Goal: Task Accomplishment & Management: Complete application form

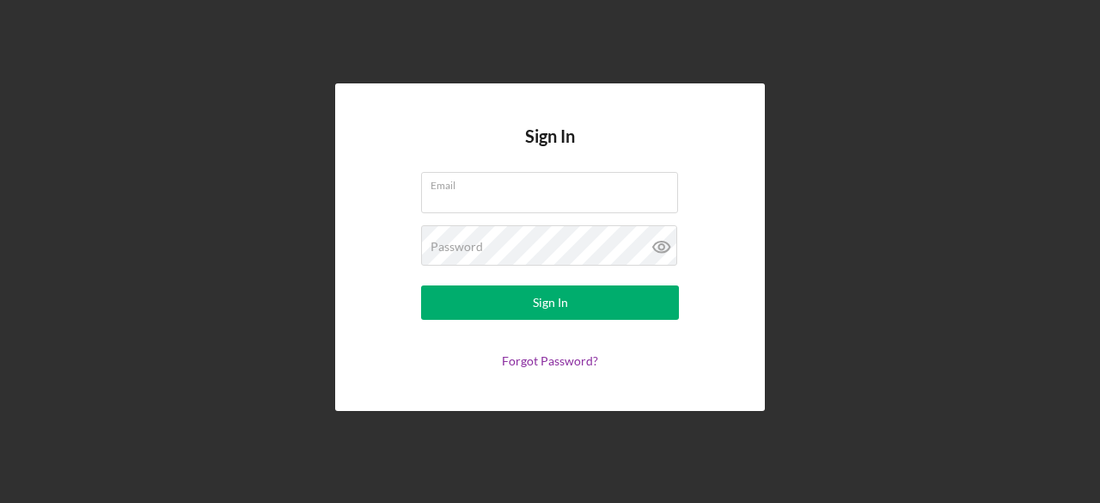
type input "[EMAIL_ADDRESS][DOMAIN_NAME]"
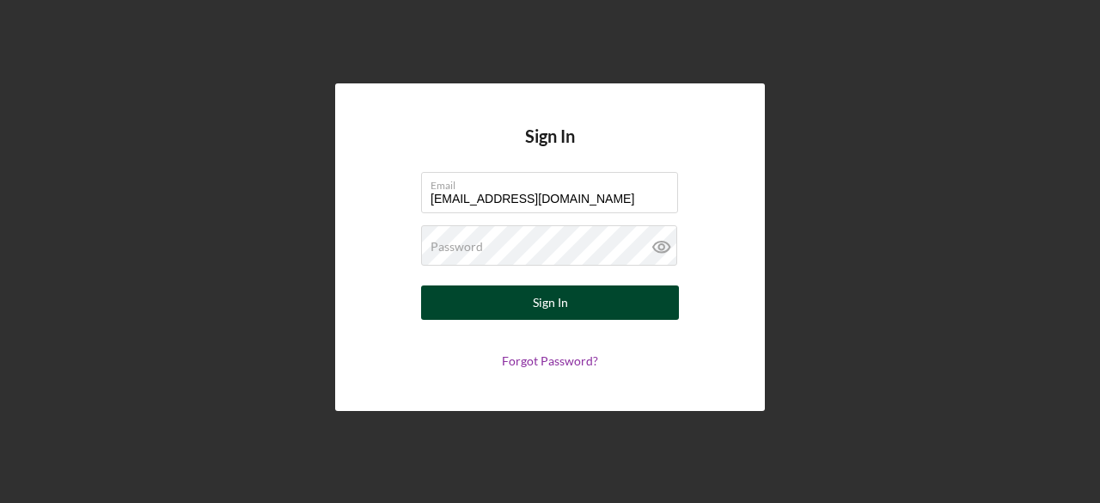
click at [612, 292] on button "Sign In" at bounding box center [550, 302] width 258 height 34
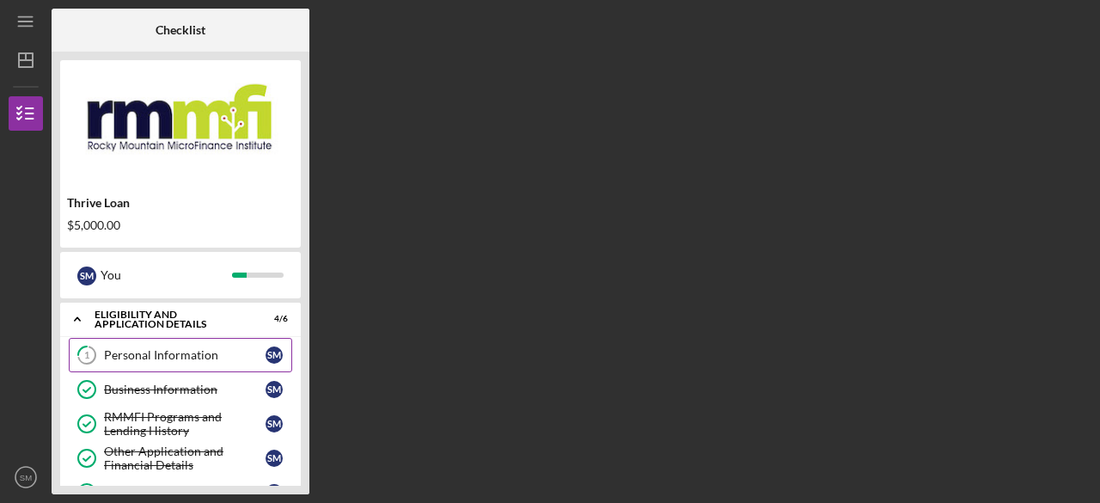
click at [129, 352] on div "Personal Information" at bounding box center [185, 355] width 162 height 14
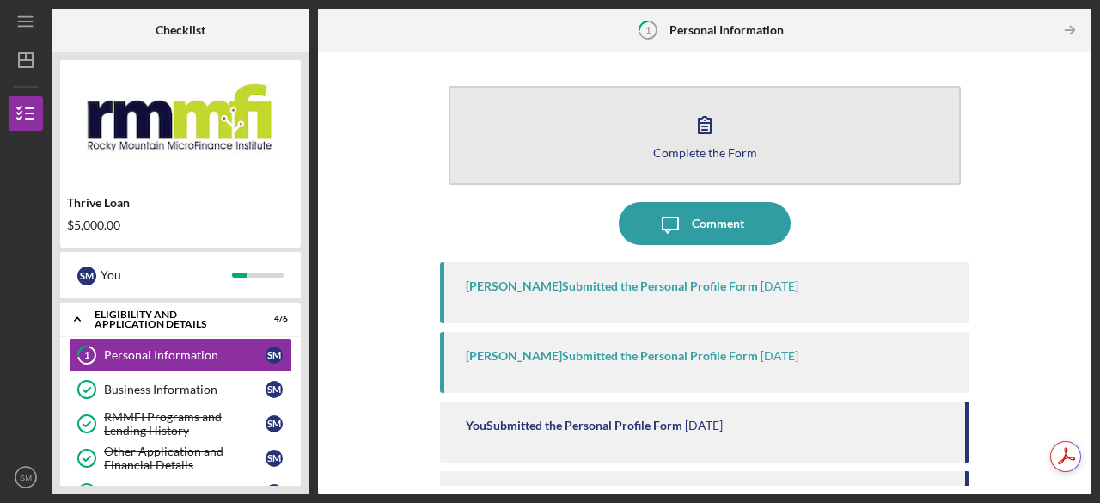
click at [822, 145] on button "Complete the Form Form" at bounding box center [705, 135] width 512 height 99
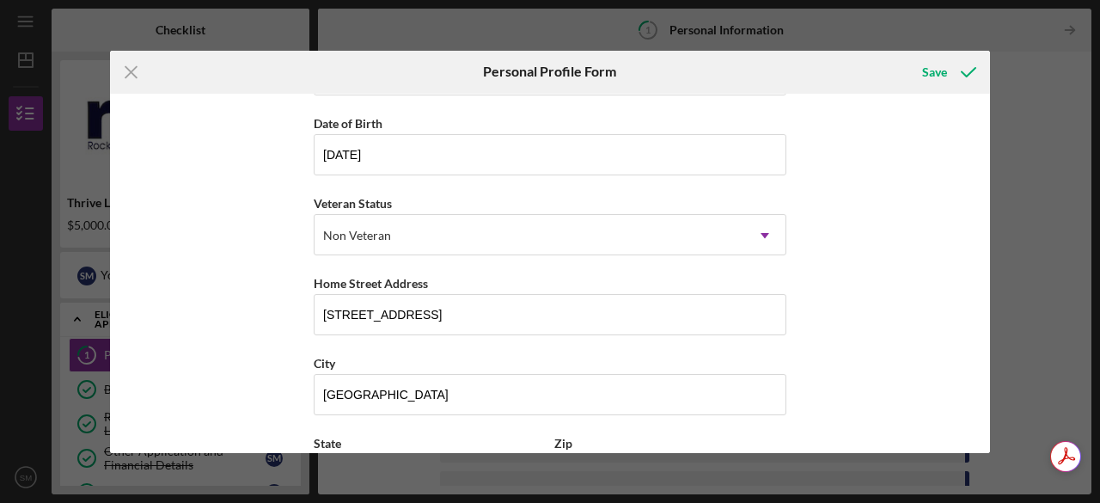
click at [829, 340] on div "First Name [PERSON_NAME] Middle Name G Last Name [PERSON_NAME] Job Title CNA/ O…" at bounding box center [550, 273] width 880 height 359
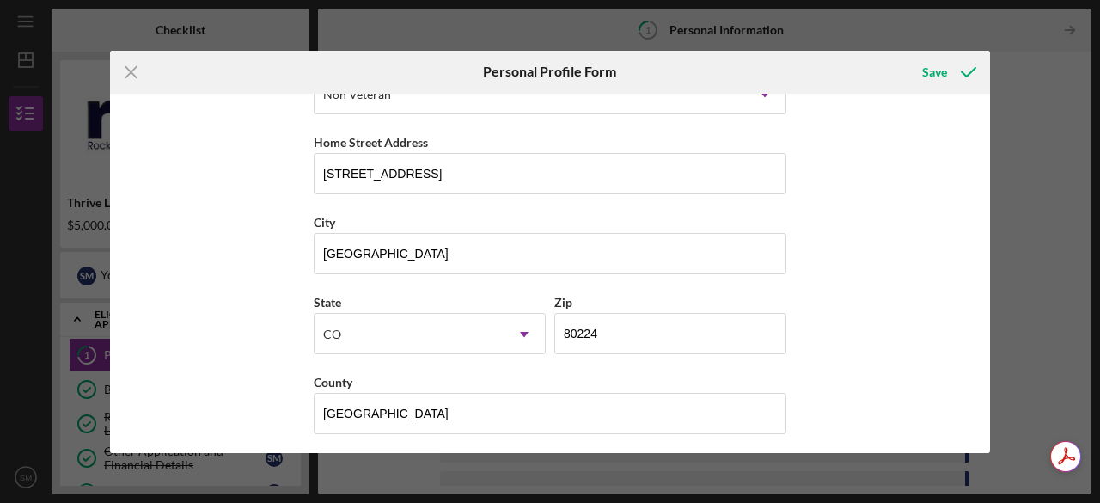
scroll to position [294, 0]
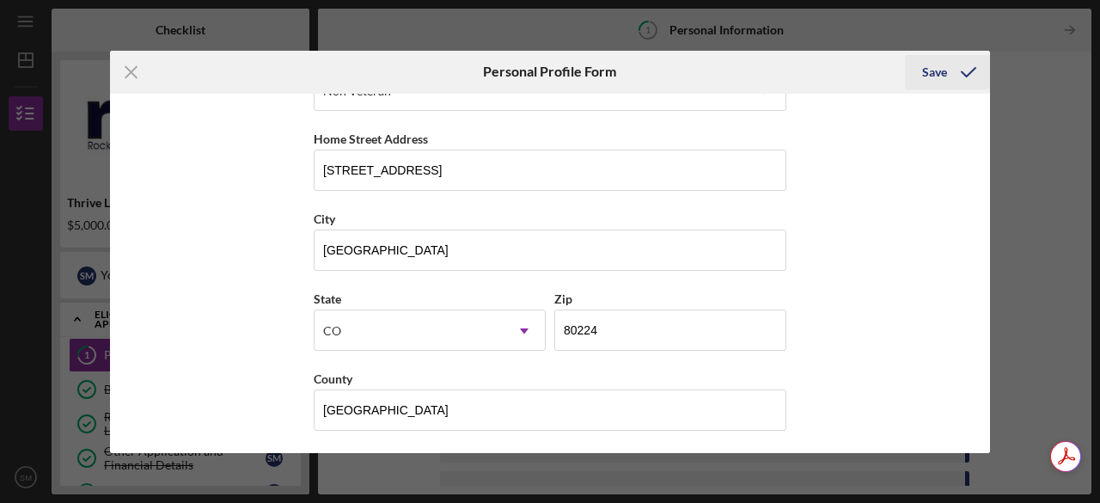
click at [955, 82] on icon "submit" at bounding box center [968, 72] width 43 height 43
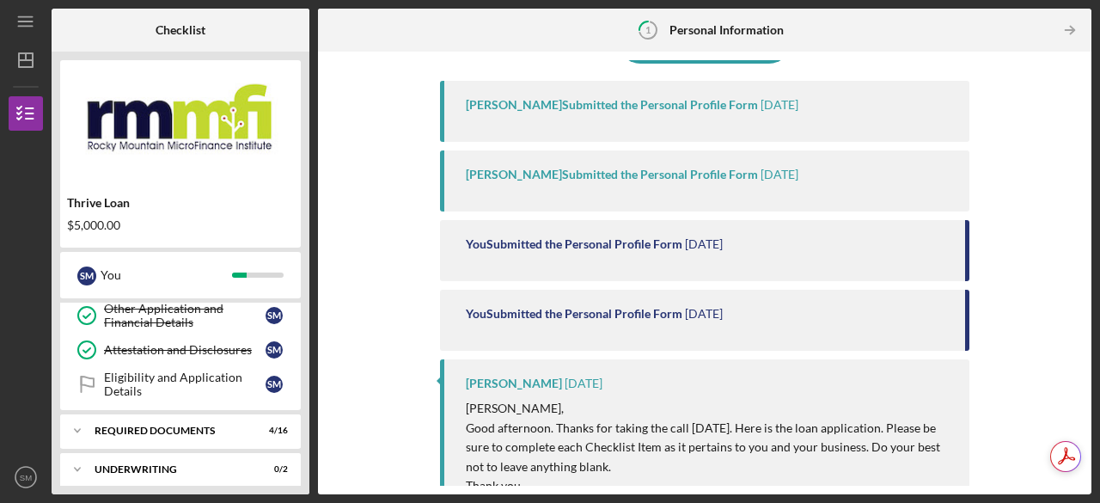
scroll to position [144, 0]
click at [236, 383] on div "Eligibility and Application Details" at bounding box center [185, 384] width 162 height 28
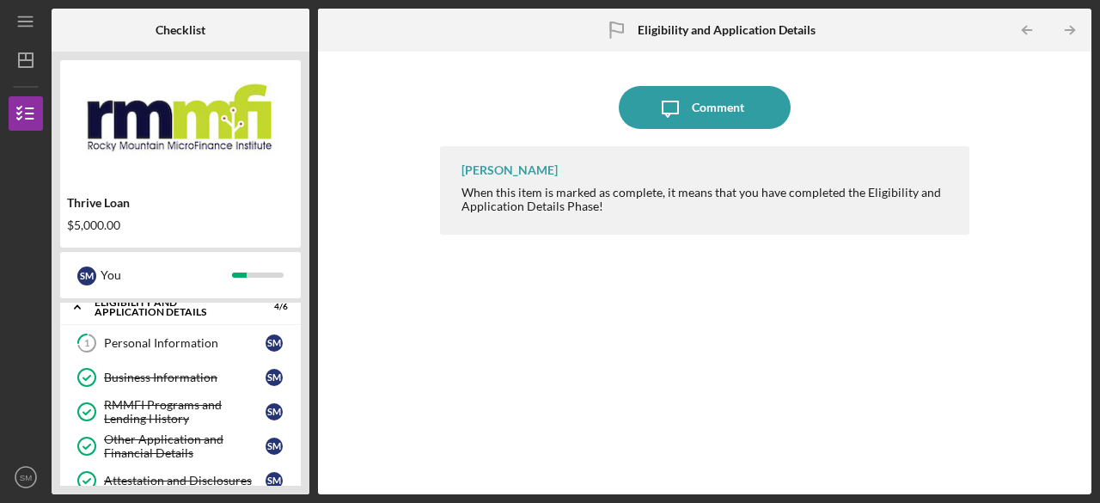
scroll to position [11, 0]
click at [248, 346] on div "Personal Information" at bounding box center [185, 344] width 162 height 14
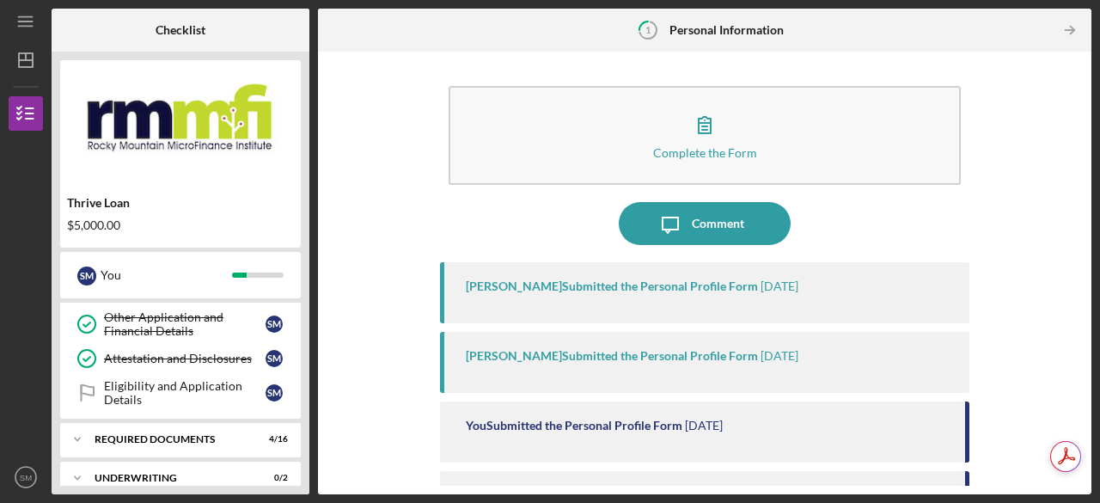
scroll to position [186, 0]
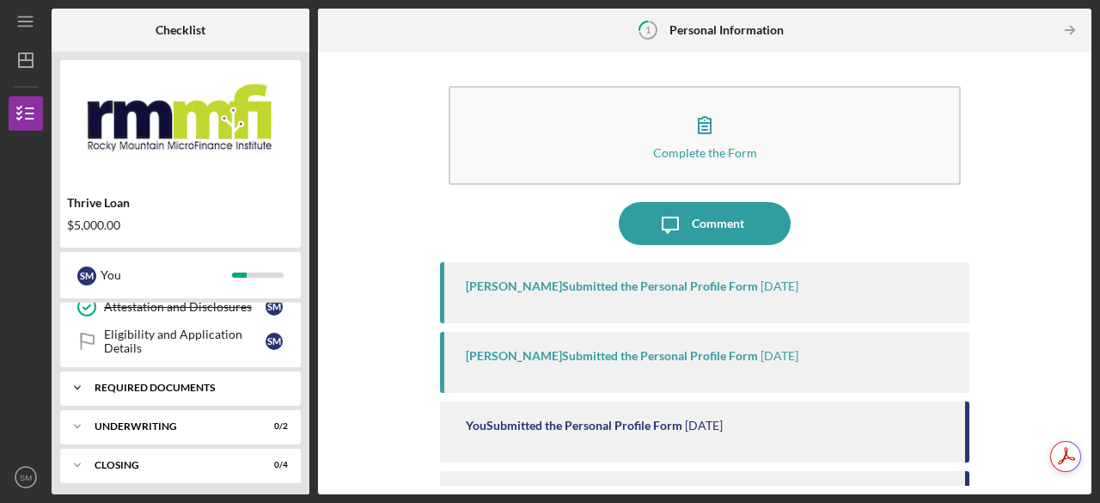
click at [258, 385] on div "REQUIRED DOCUMENTS" at bounding box center [187, 388] width 185 height 10
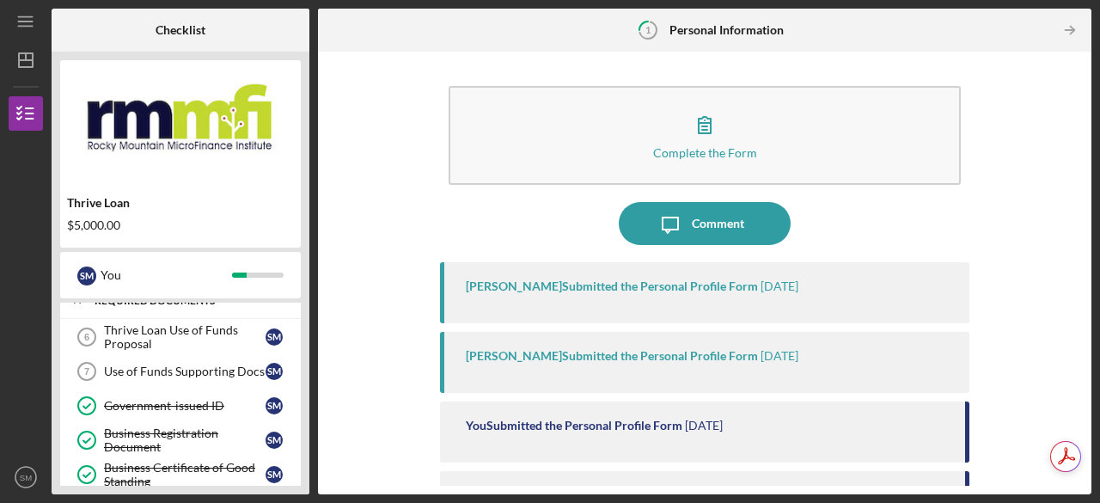
scroll to position [294, 0]
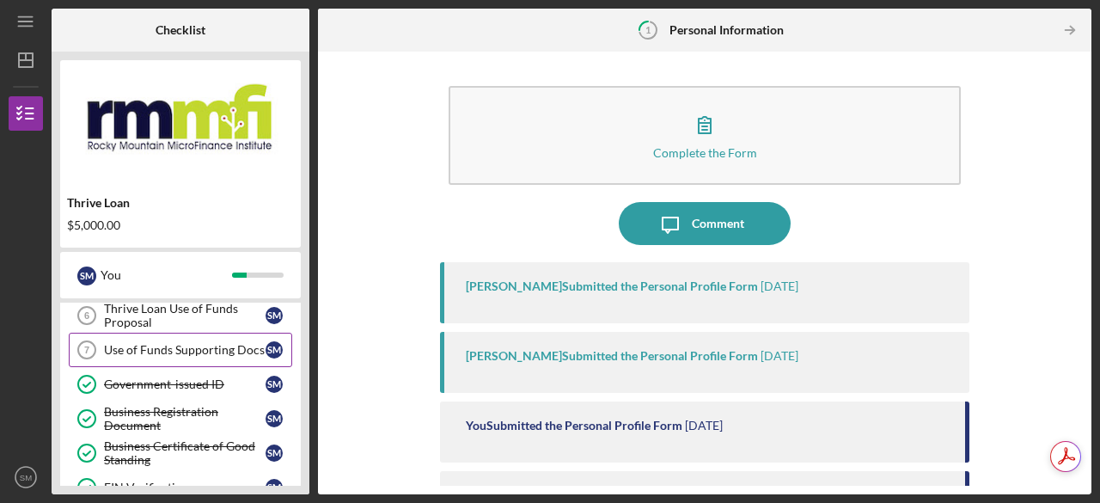
click at [256, 343] on div "Use of Funds Supporting Docs" at bounding box center [185, 350] width 162 height 14
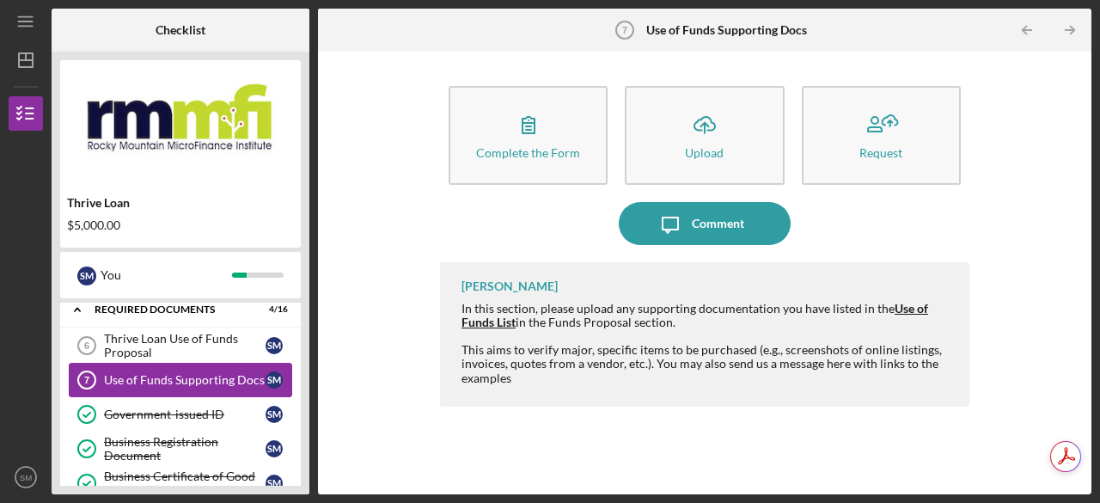
scroll to position [260, 0]
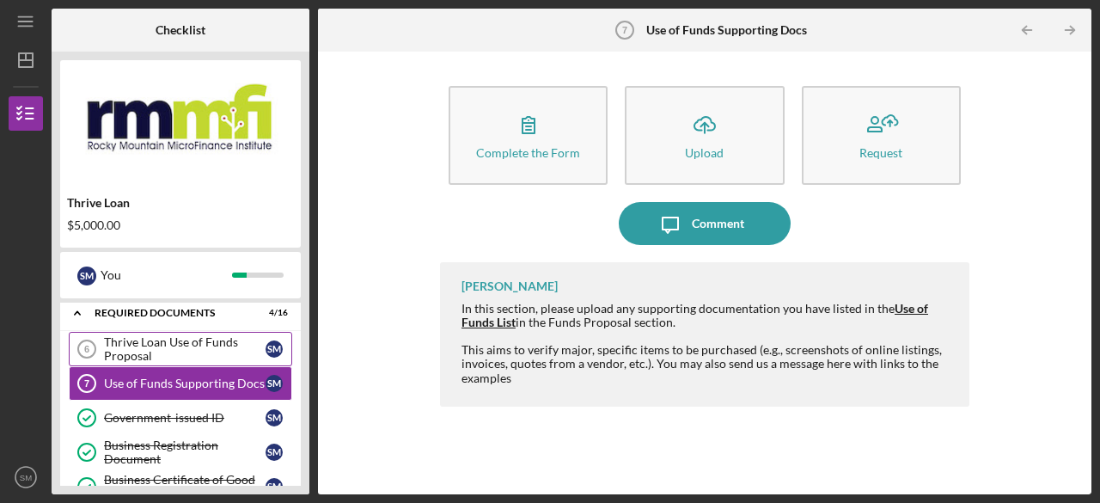
click at [239, 349] on div "Thrive Loan Use of Funds Proposal" at bounding box center [185, 349] width 162 height 28
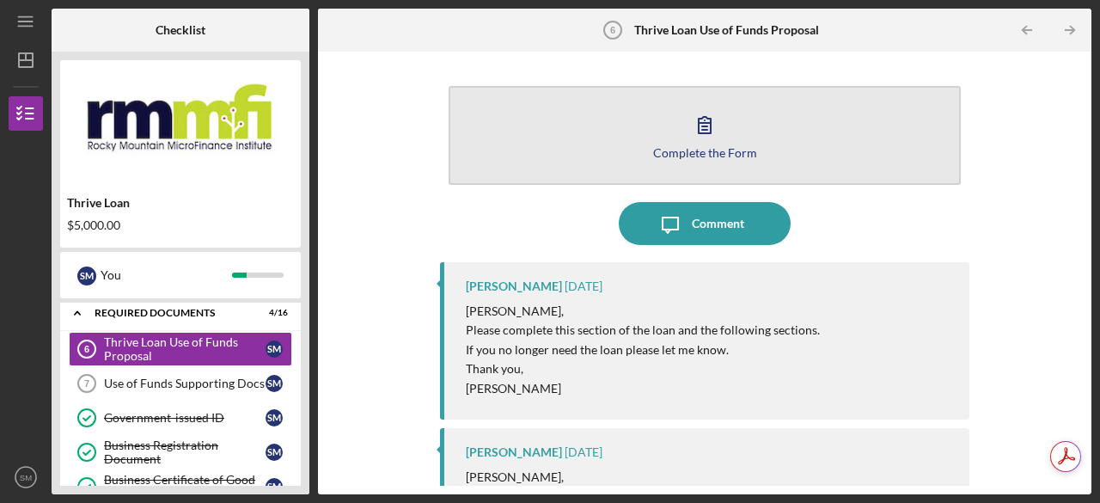
click at [718, 153] on div "Complete the Form" at bounding box center [705, 152] width 104 height 13
